Goal: Task Accomplishment & Management: Use online tool/utility

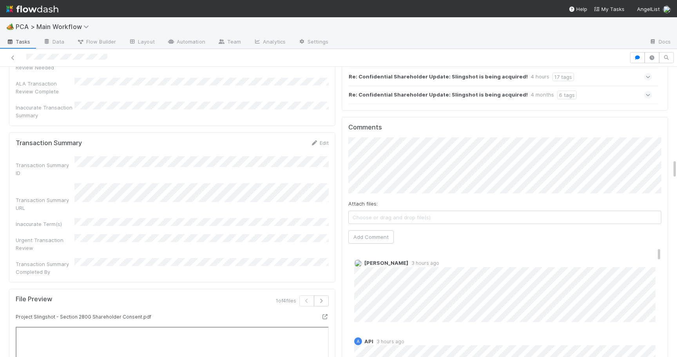
scroll to position [1301, 0]
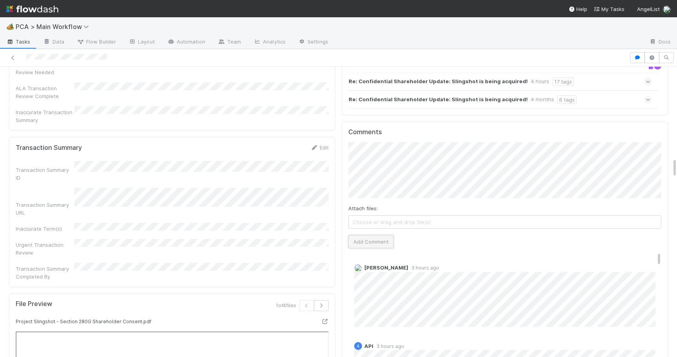
click at [372, 235] on button "Add Comment" at bounding box center [371, 241] width 45 height 13
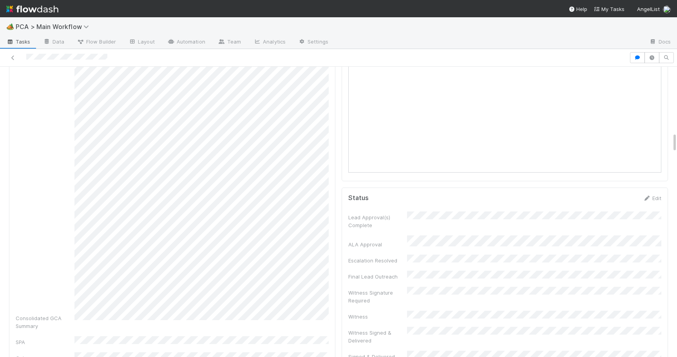
scroll to position [0, 0]
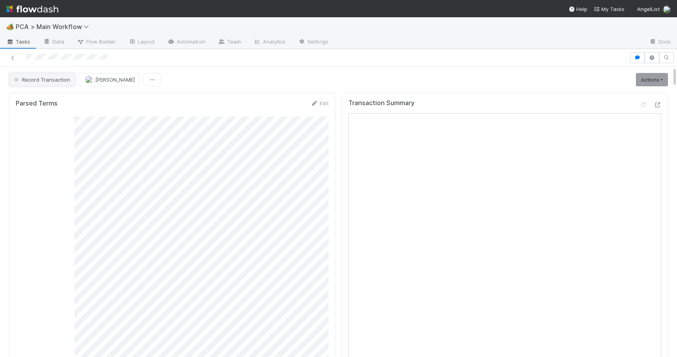
click at [62, 84] on button "Record Transaction" at bounding box center [42, 79] width 66 height 13
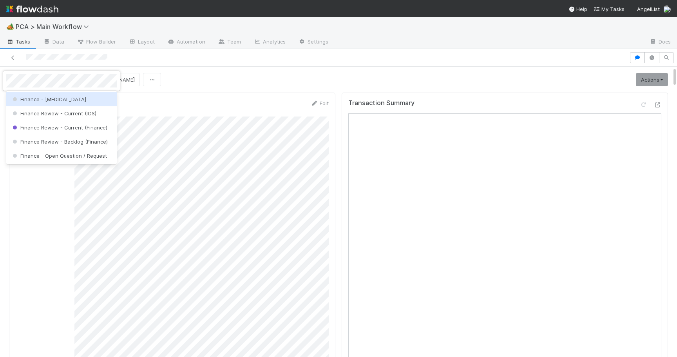
click at [65, 99] on div "Finance - [MEDICAL_DATA]" at bounding box center [61, 99] width 111 height 14
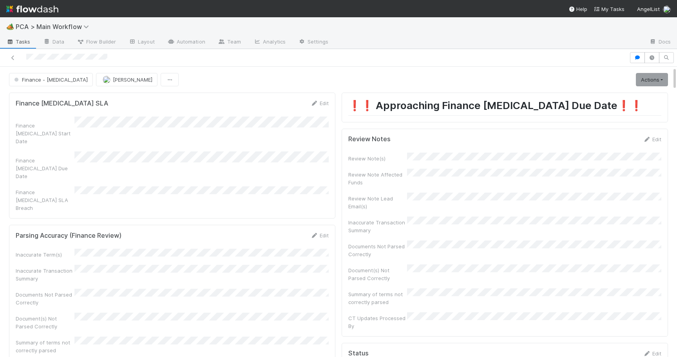
scroll to position [466, 0]
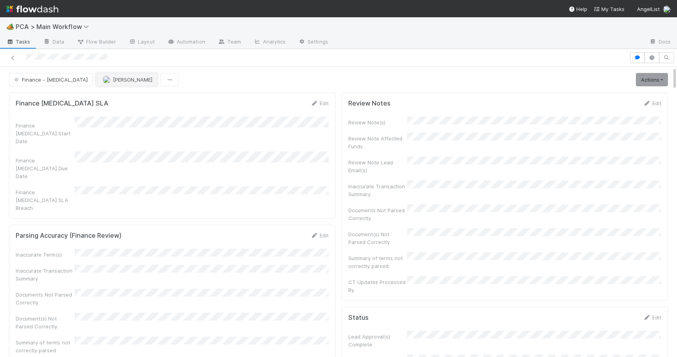
click at [96, 76] on button "[PERSON_NAME]" at bounding box center [127, 79] width 62 height 13
click at [94, 100] on span "Ronalie Nova" at bounding box center [91, 99] width 32 height 6
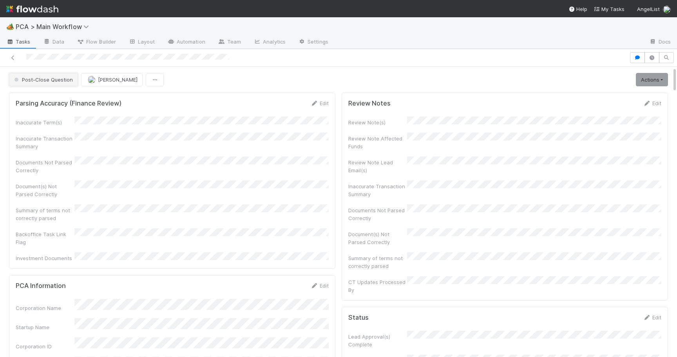
click at [61, 83] on button "Post-Close Question" at bounding box center [43, 79] width 69 height 13
click at [54, 112] on span "Record Transaction" at bounding box center [40, 113] width 58 height 6
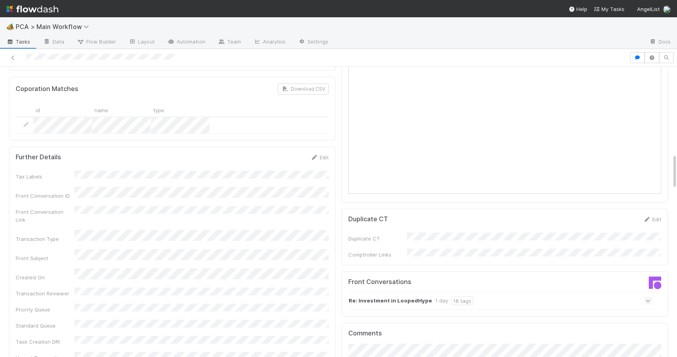
scroll to position [728, 0]
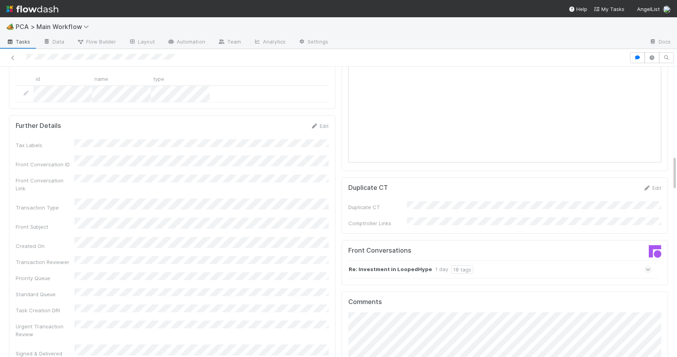
click at [646, 265] on icon at bounding box center [648, 269] width 5 height 8
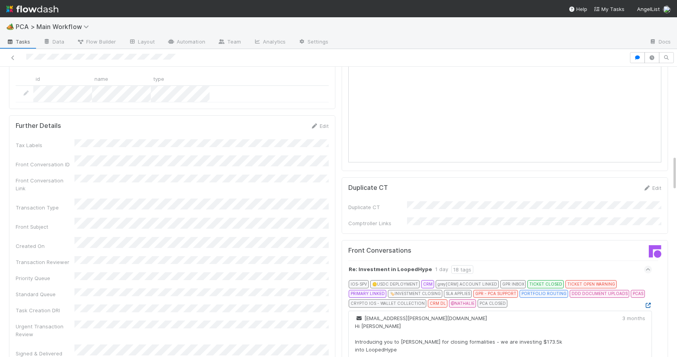
click at [648, 303] on icon at bounding box center [649, 305] width 8 height 5
click at [651, 265] on span at bounding box center [649, 269] width 8 height 8
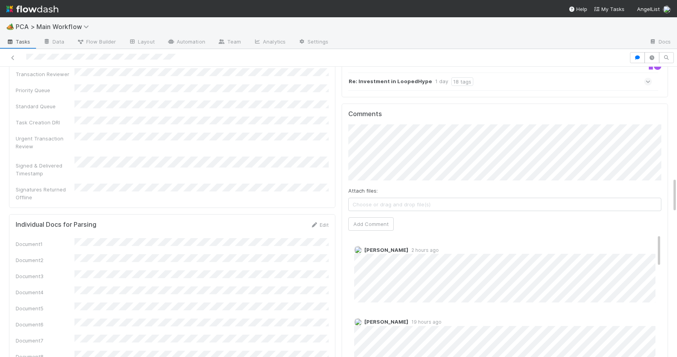
scroll to position [911, 0]
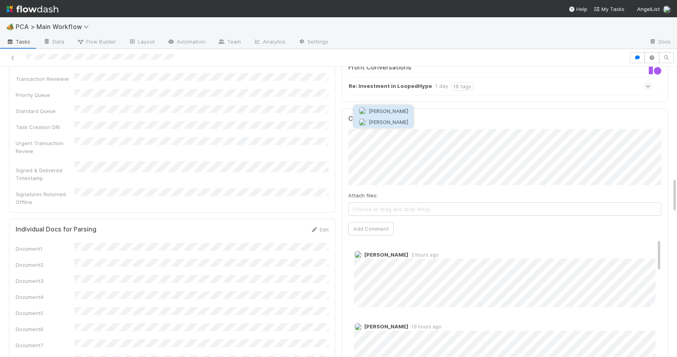
click at [400, 125] on button "[PERSON_NAME]" at bounding box center [383, 121] width 59 height 11
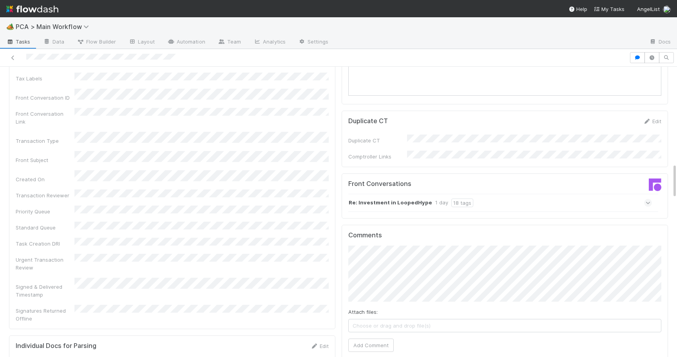
scroll to position [794, 0]
click at [650, 200] on icon at bounding box center [648, 204] width 5 height 8
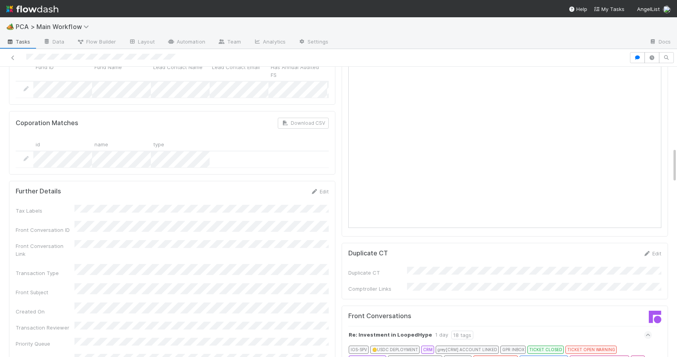
scroll to position [664, 0]
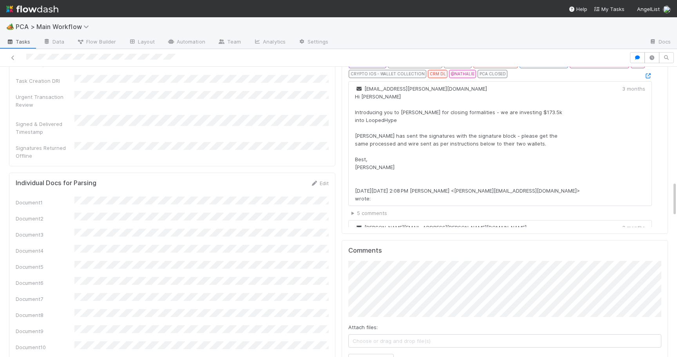
scroll to position [1034, 0]
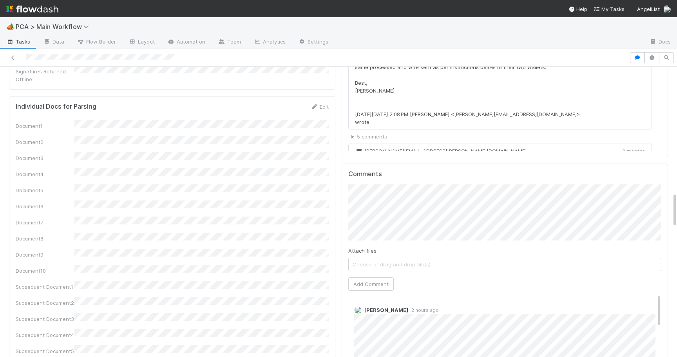
click at [346, 177] on div "Comments Attach files: Choose or drag and drop file(s) Add Comment Nathalie Gua…" at bounding box center [505, 310] width 327 height 294
click at [385, 277] on button "Add Comment" at bounding box center [371, 283] width 45 height 13
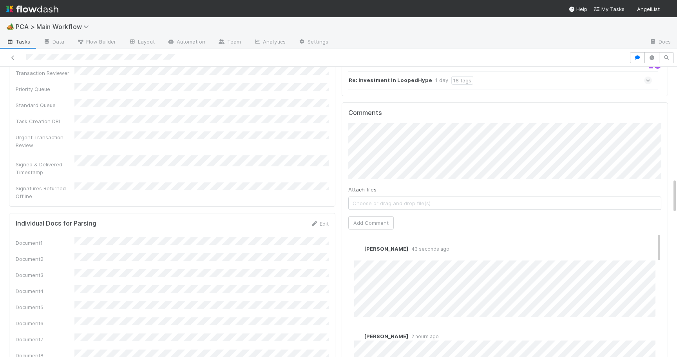
scroll to position [918, 0]
click at [367, 252] on link "Edit" at bounding box center [365, 255] width 9 height 6
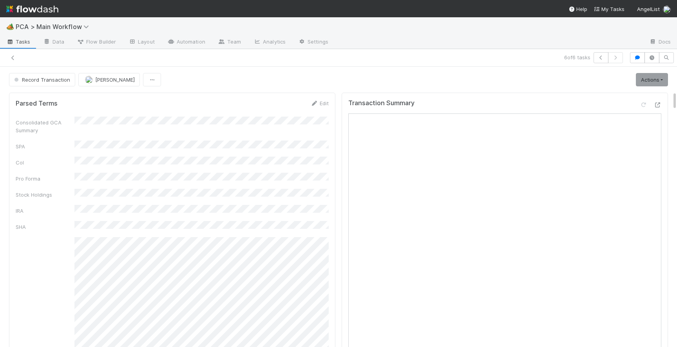
scroll to position [373, 0]
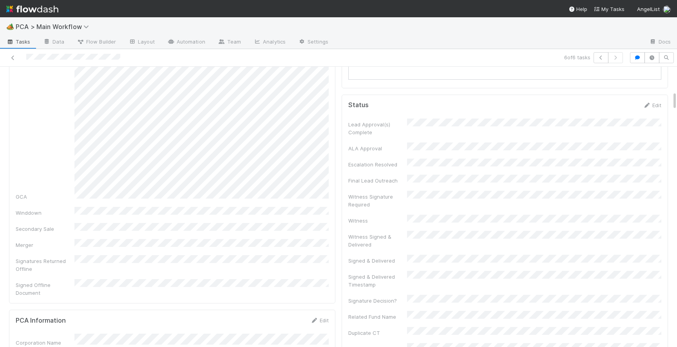
click at [18, 57] on div at bounding box center [159, 57] width 313 height 11
click at [12, 57] on icon at bounding box center [13, 57] width 8 height 5
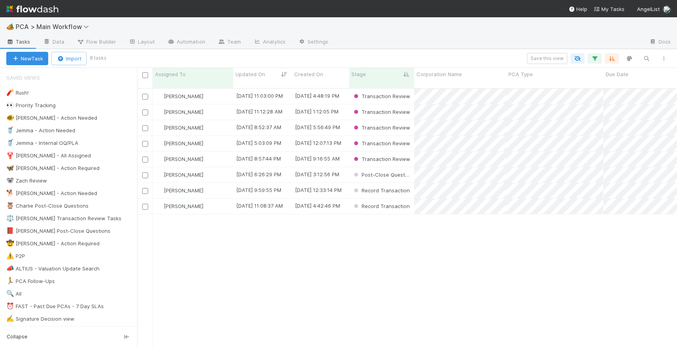
scroll to position [265, 540]
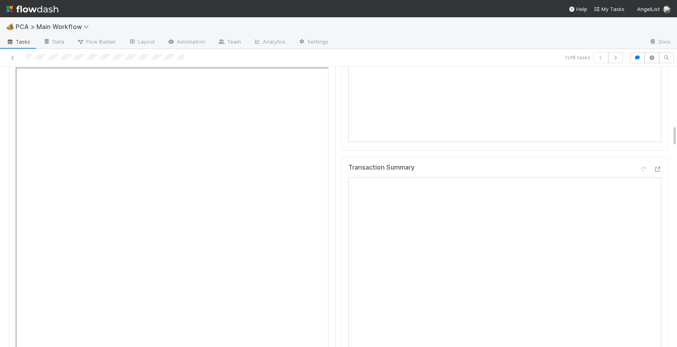
scroll to position [746, 0]
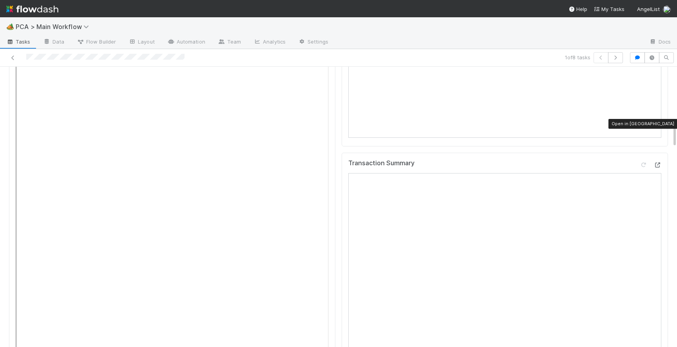
click at [659, 162] on icon at bounding box center [658, 164] width 8 height 5
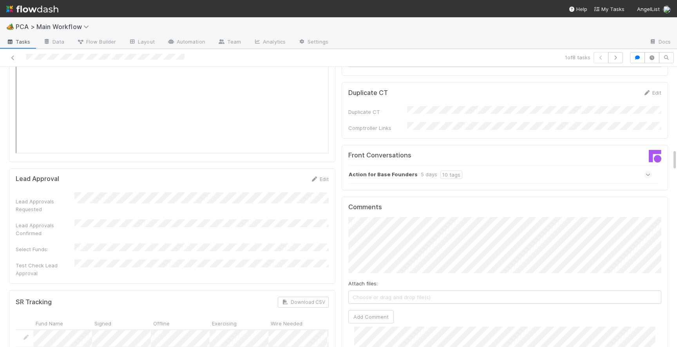
scroll to position [1033, 0]
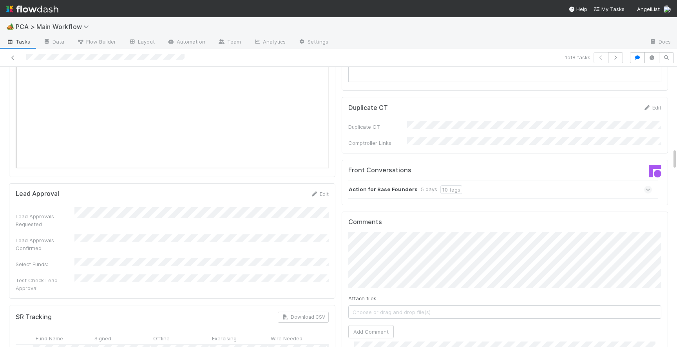
click at [649, 185] on icon at bounding box center [648, 189] width 5 height 8
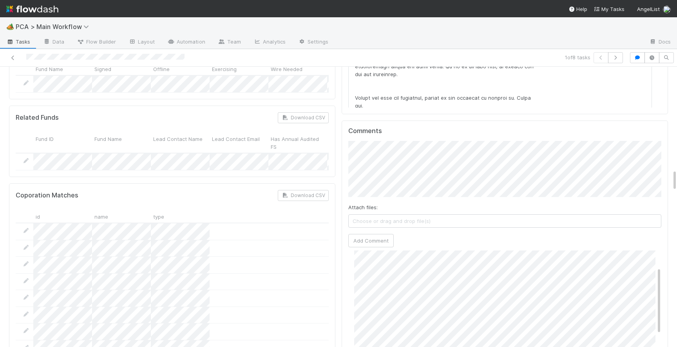
scroll to position [0, 0]
click at [376, 234] on button "Add Comment" at bounding box center [371, 240] width 45 height 13
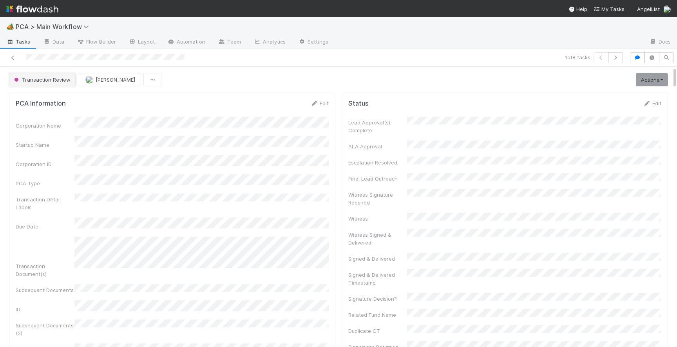
click at [33, 81] on span "Transaction Review" at bounding box center [42, 79] width 58 height 6
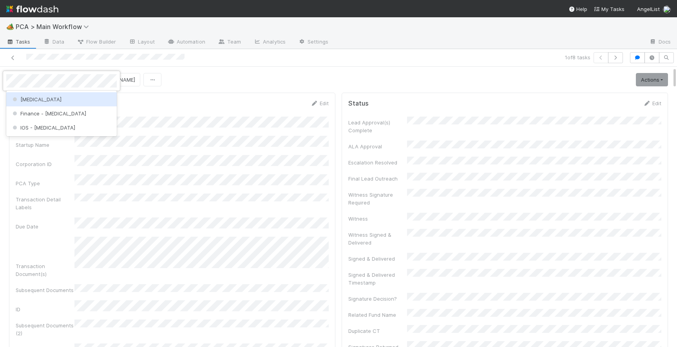
click at [34, 100] on div "[MEDICAL_DATA]" at bounding box center [61, 99] width 111 height 14
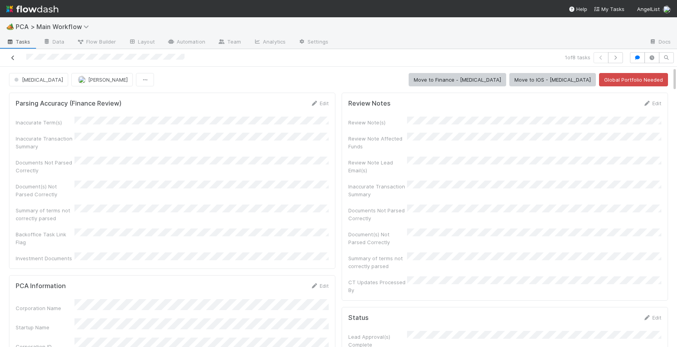
click at [12, 57] on icon at bounding box center [13, 57] width 8 height 5
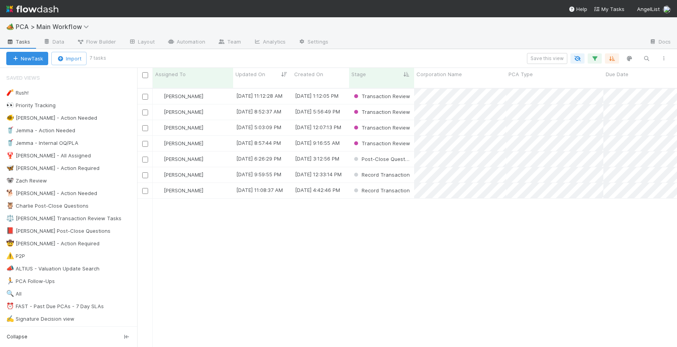
scroll to position [0, 0]
